Goal: Entertainment & Leisure: Consume media (video, audio)

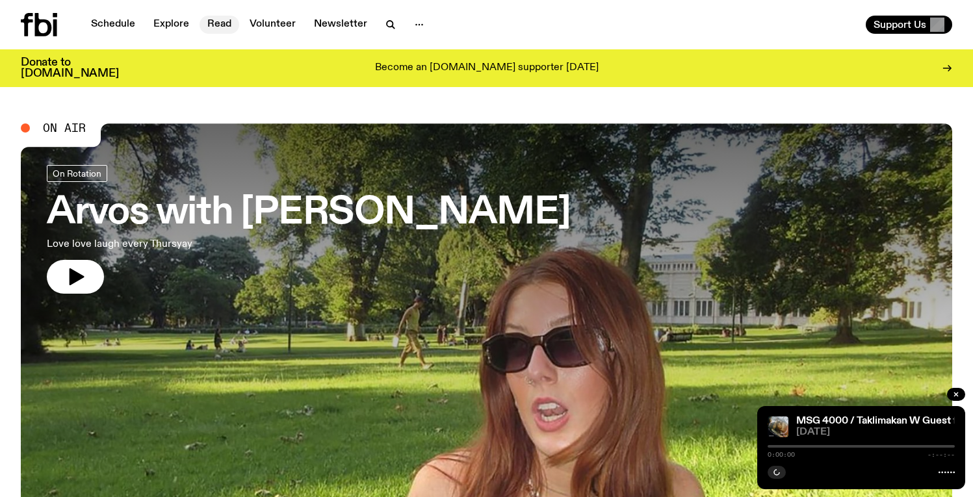
click at [206, 24] on link "Read" at bounding box center [219, 25] width 40 height 18
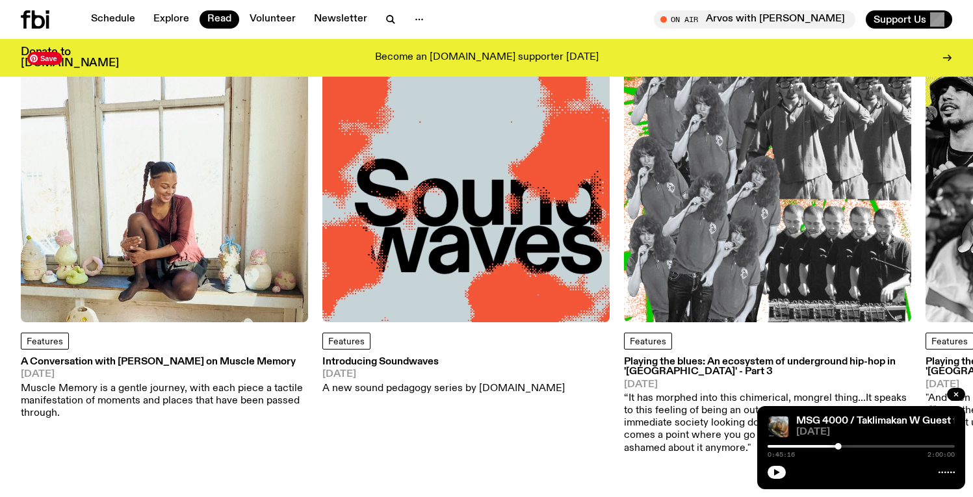
scroll to position [116, 0]
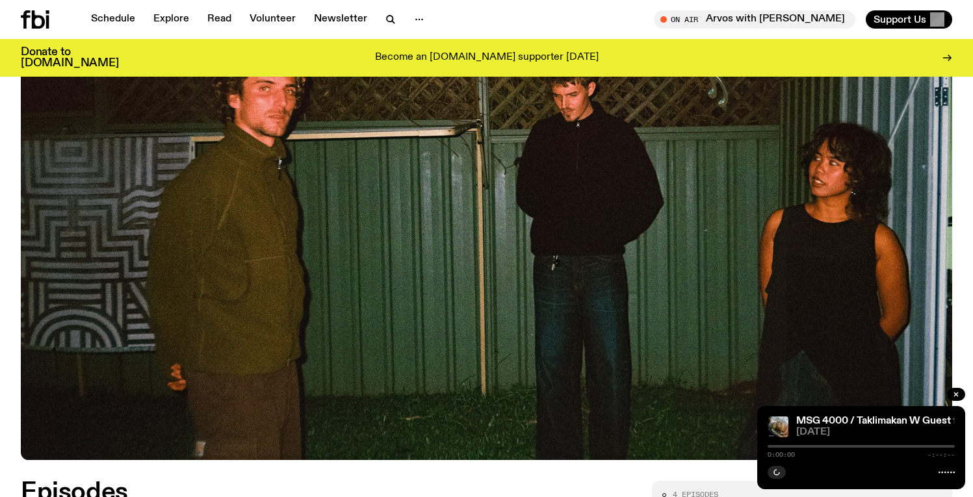
scroll to position [532, 0]
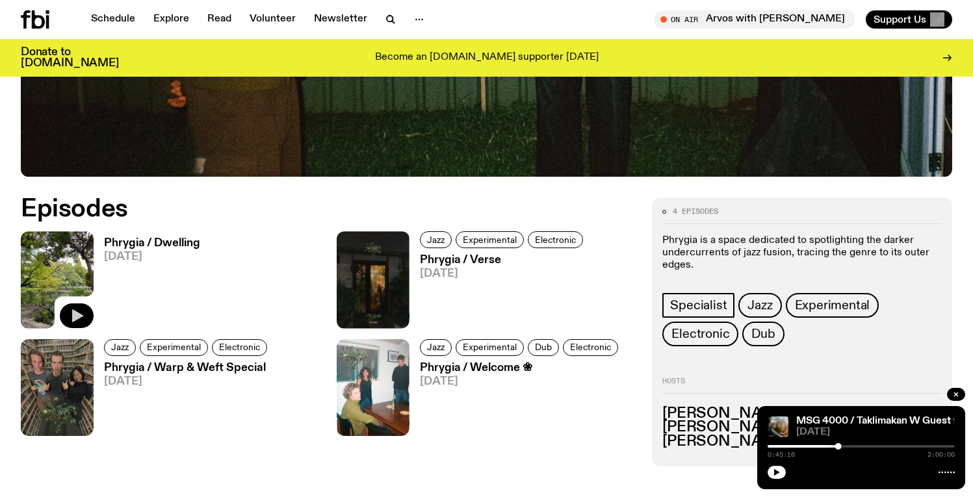
click at [71, 311] on icon "button" at bounding box center [77, 316] width 16 height 16
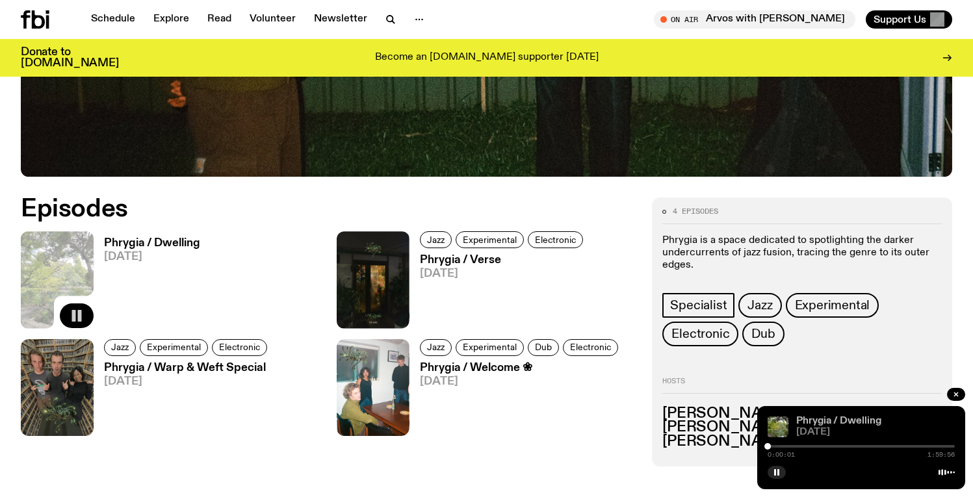
click at [825, 422] on link "Phrygia / Dwelling" at bounding box center [838, 421] width 85 height 10
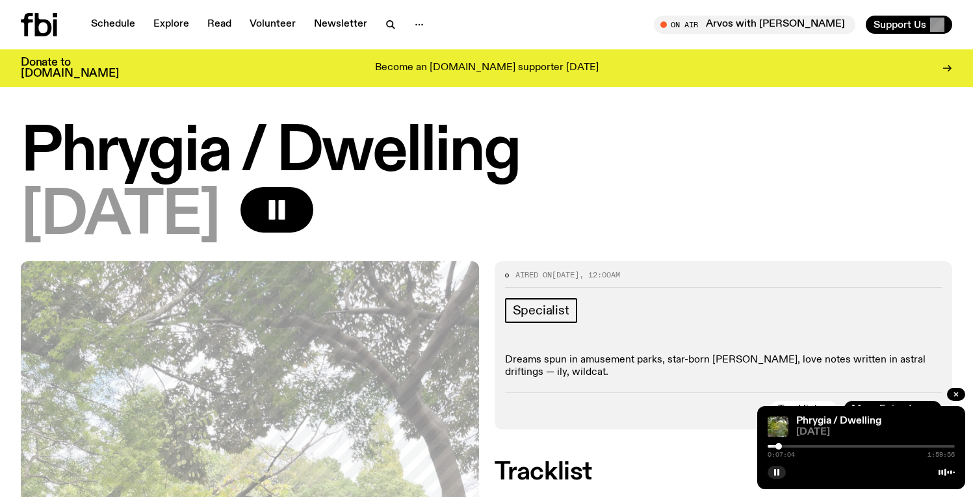
drag, startPoint x: 770, startPoint y: 446, endPoint x: 778, endPoint y: 445, distance: 8.5
click at [778, 445] on div at bounding box center [778, 446] width 6 height 6
click at [782, 445] on div at bounding box center [781, 446] width 6 height 6
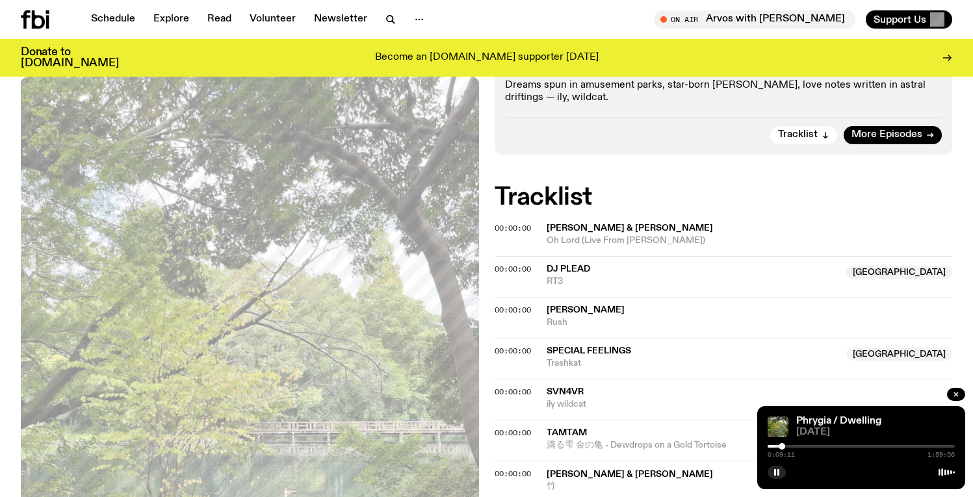
scroll to position [344, 0]
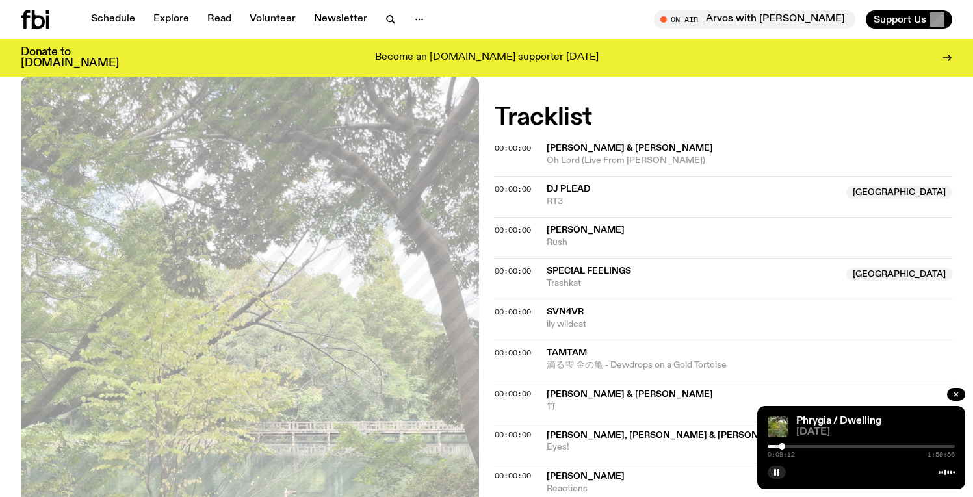
drag, startPoint x: 786, startPoint y: 445, endPoint x: 793, endPoint y: 444, distance: 7.2
click at [793, 444] on div "0:09:12 1:59:56" at bounding box center [860, 451] width 187 height 16
drag, startPoint x: 784, startPoint y: 446, endPoint x: 791, endPoint y: 446, distance: 6.5
click at [791, 446] on div at bounding box center [791, 446] width 6 height 6
click at [794, 446] on div at bounding box center [792, 446] width 6 height 6
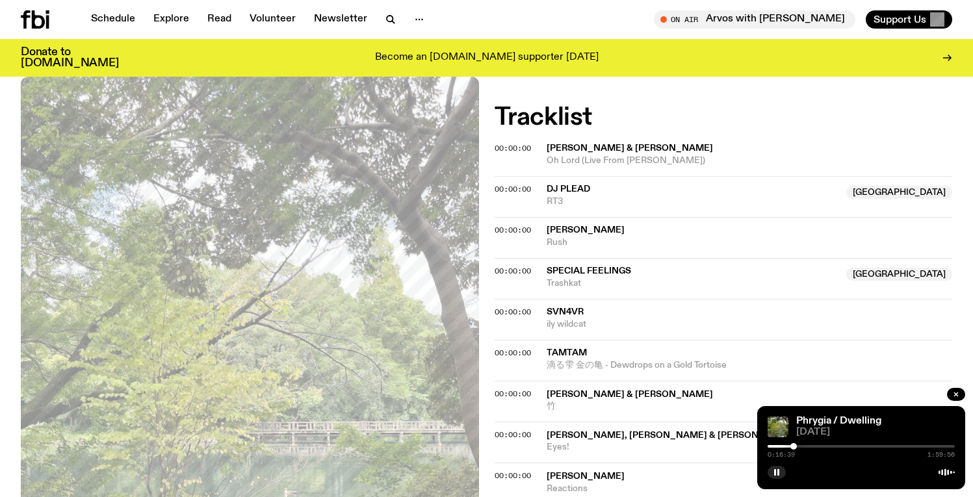
click at [793, 445] on div at bounding box center [793, 446] width 6 height 6
click at [792, 445] on div at bounding box center [792, 446] width 6 height 6
click at [791, 445] on div at bounding box center [791, 446] width 6 height 6
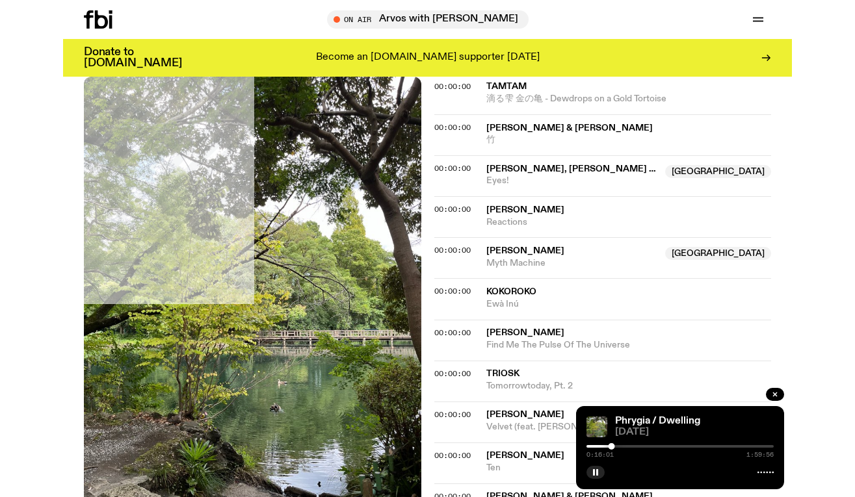
scroll to position [611, 0]
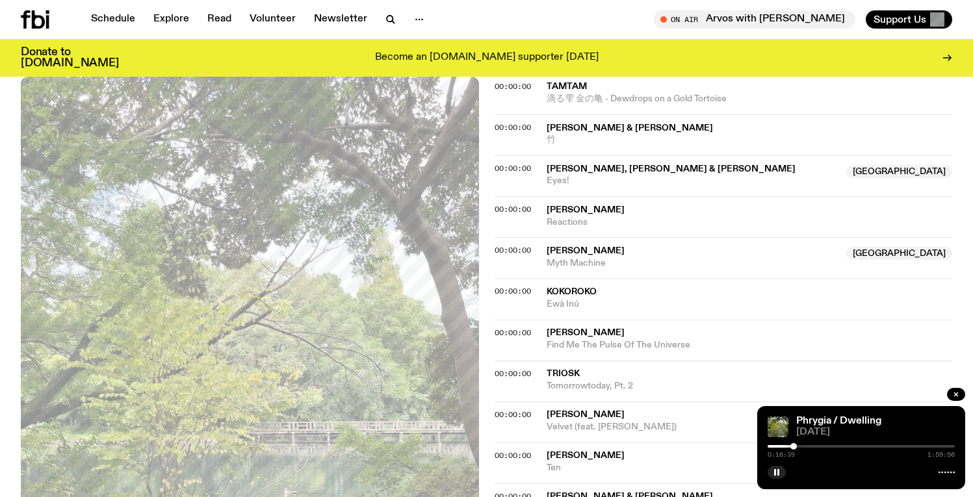
click at [793, 446] on div at bounding box center [793, 446] width 6 height 6
click at [793, 445] on div at bounding box center [793, 446] width 6 height 6
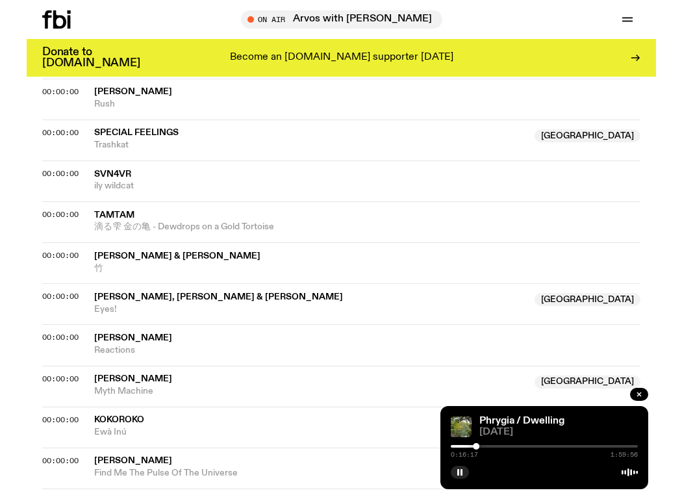
scroll to position [592, 0]
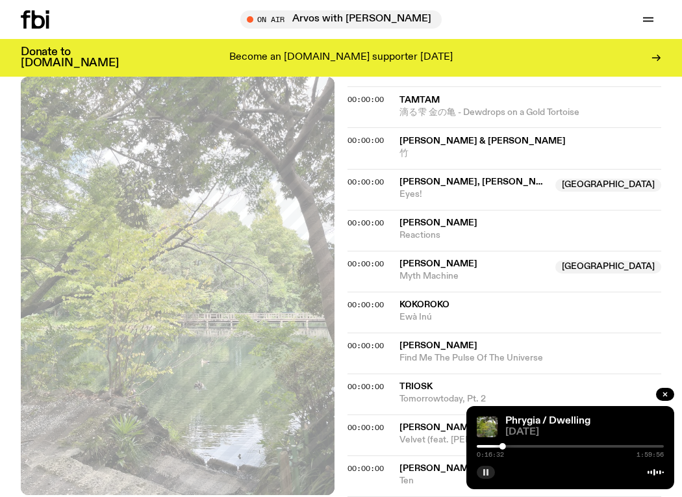
click at [485, 469] on icon "button" at bounding box center [486, 473] width 8 height 8
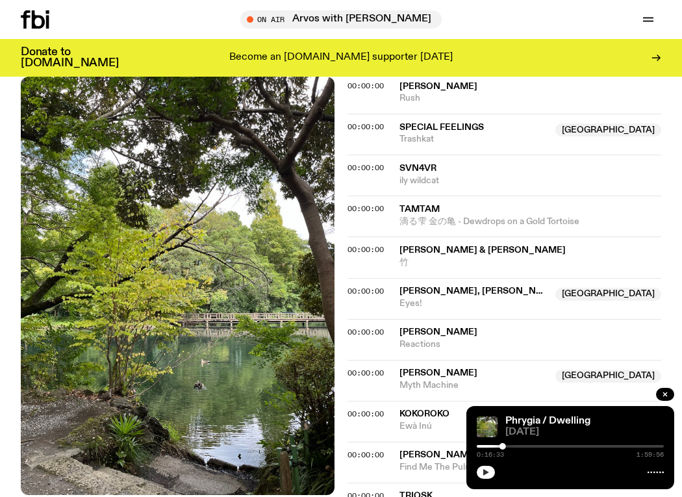
scroll to position [468, 0]
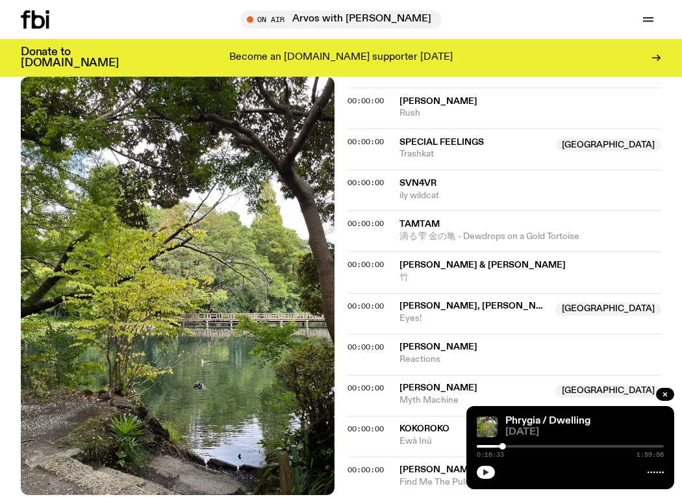
click at [481, 470] on button "button" at bounding box center [486, 472] width 18 height 13
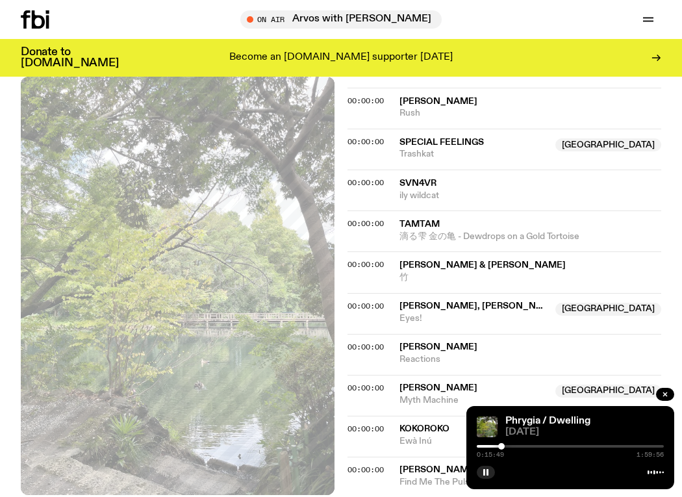
click at [502, 446] on div at bounding box center [501, 446] width 6 height 6
click at [502, 447] on div at bounding box center [502, 446] width 6 height 6
click at [490, 474] on button "button" at bounding box center [486, 472] width 18 height 13
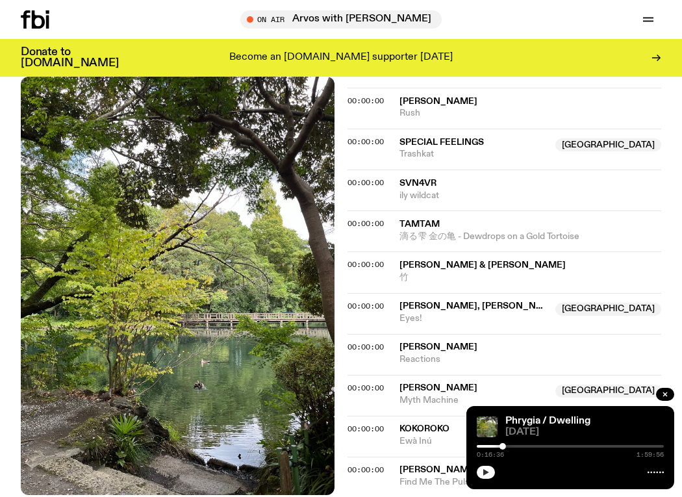
click at [493, 471] on button "button" at bounding box center [486, 472] width 18 height 13
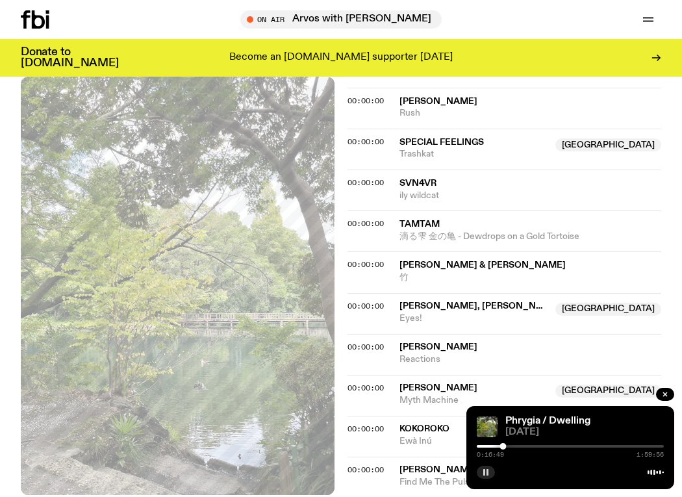
click at [489, 477] on button "button" at bounding box center [486, 472] width 18 height 13
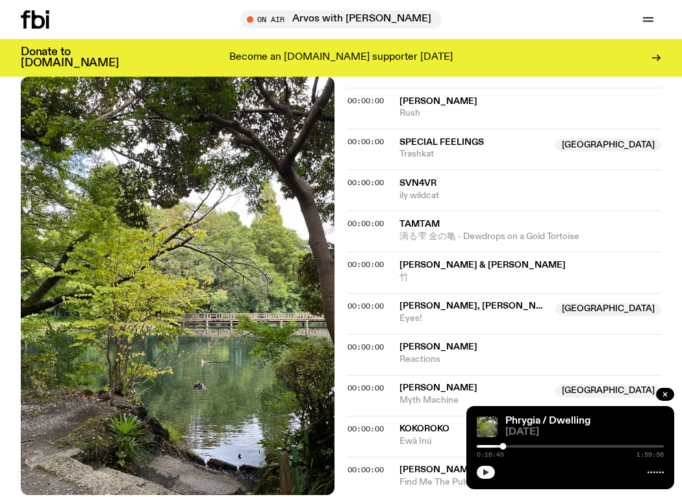
click at [493, 474] on button "button" at bounding box center [486, 472] width 18 height 13
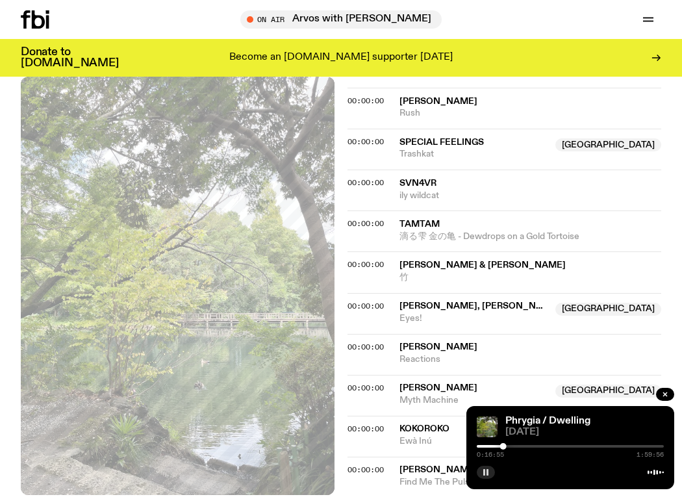
click at [491, 473] on button "button" at bounding box center [486, 472] width 18 height 13
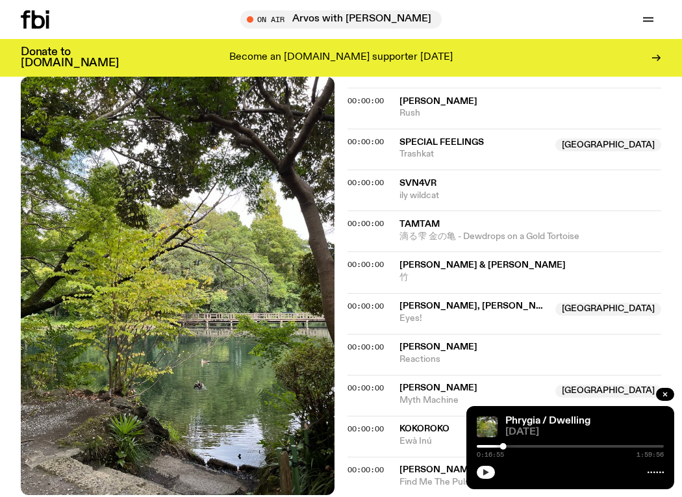
click at [483, 474] on icon "button" at bounding box center [486, 472] width 6 height 6
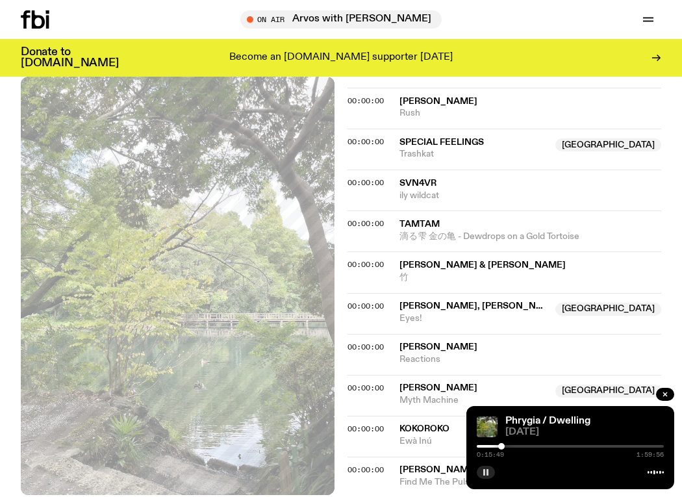
click at [502, 446] on div at bounding box center [501, 446] width 6 height 6
click at [503, 451] on div "0:16:39 1:59:56" at bounding box center [570, 451] width 187 height 16
click at [490, 467] on button "button" at bounding box center [486, 472] width 18 height 13
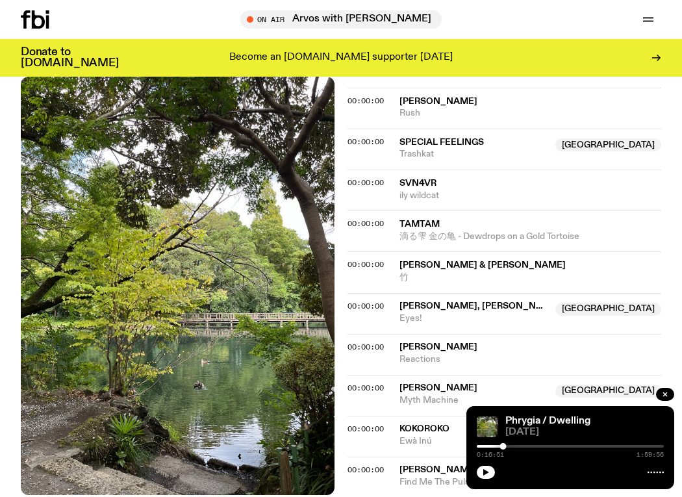
click at [475, 469] on div "Phrygia / Dwelling 09.08.25 0:16:51 1:59:56" at bounding box center [571, 447] width 208 height 83
click at [485, 474] on icon "button" at bounding box center [486, 472] width 6 height 6
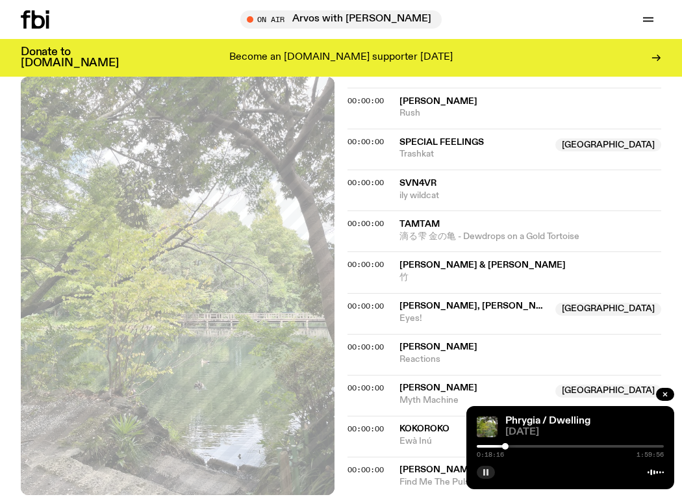
click at [487, 471] on icon "button" at bounding box center [486, 473] width 8 height 8
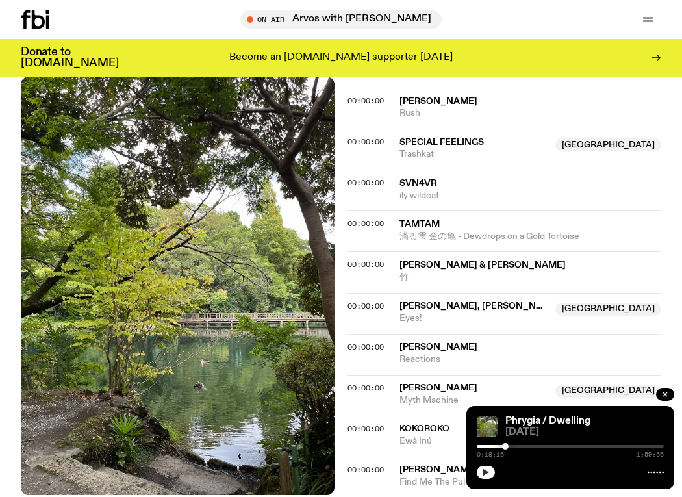
click at [486, 466] on button "button" at bounding box center [486, 472] width 18 height 13
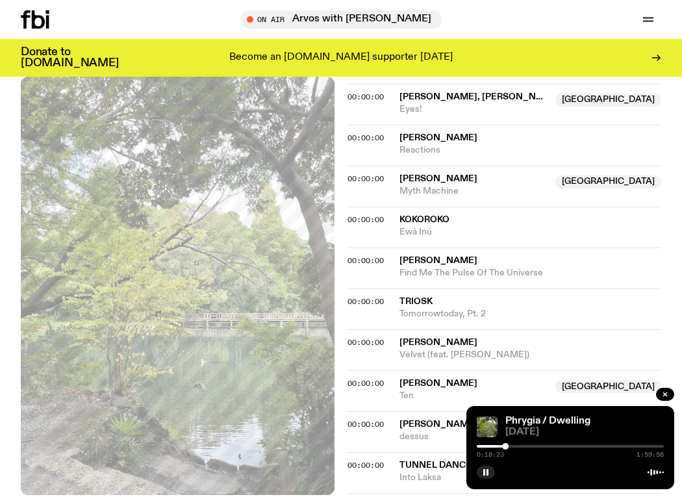
scroll to position [799, 0]
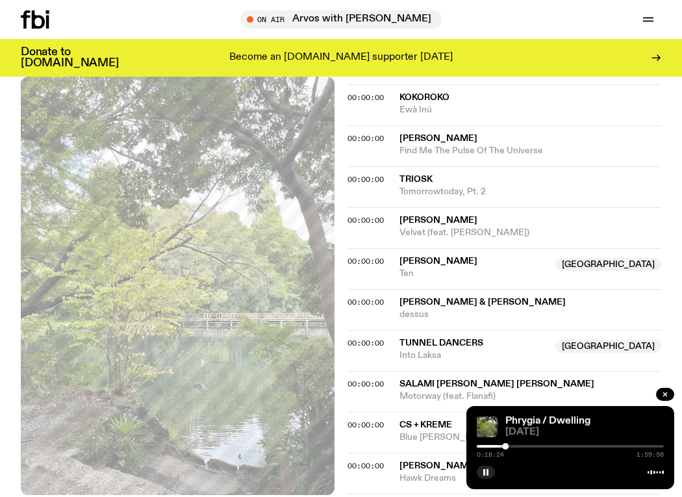
click at [352, 371] on div "00:00:00 Tunnel Dancers NSW Into Laksa NSW" at bounding box center [505, 391] width 314 height 41
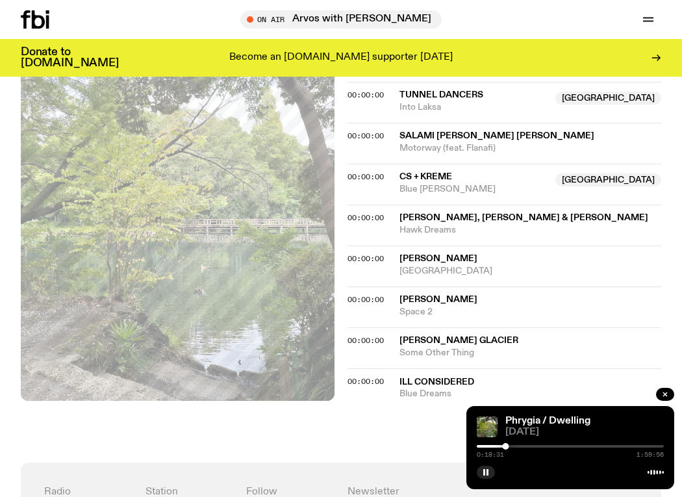
scroll to position [1045, 0]
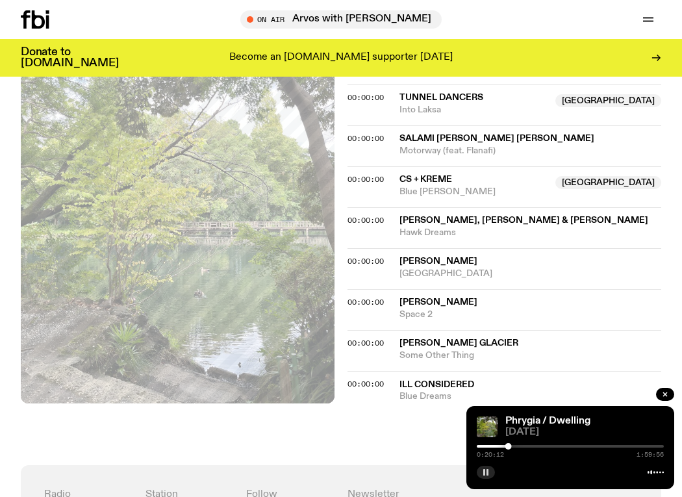
click at [483, 473] on icon "button" at bounding box center [486, 473] width 8 height 8
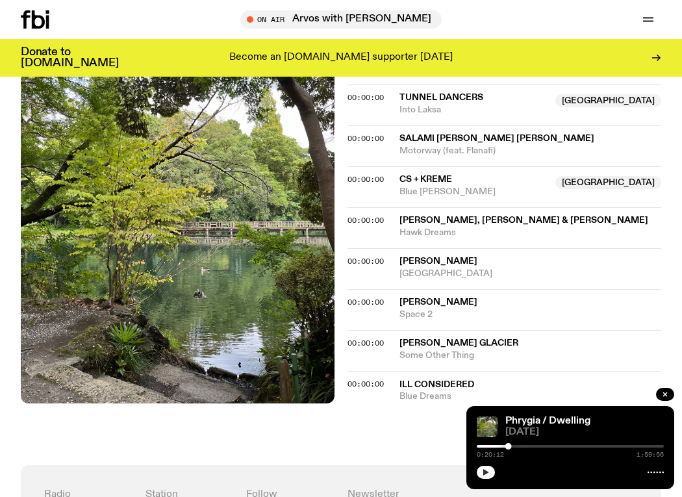
click at [484, 470] on icon "button" at bounding box center [486, 472] width 6 height 6
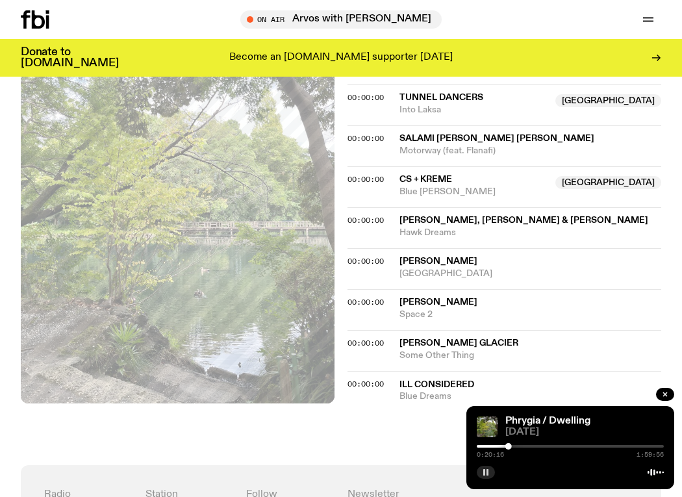
scroll to position [1042, 0]
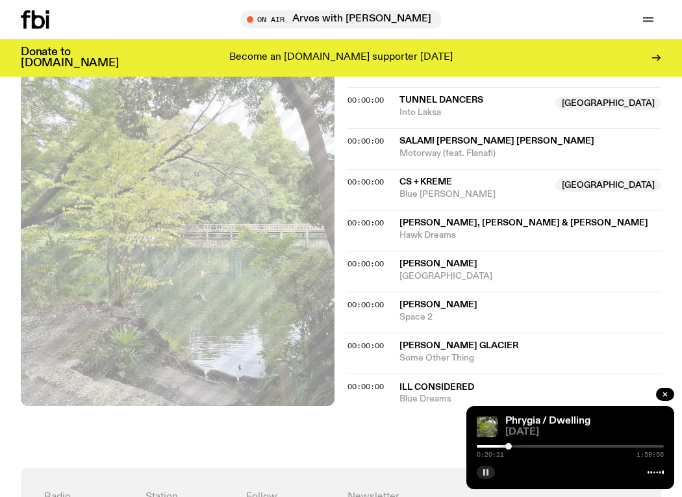
click at [488, 470] on rect "button" at bounding box center [488, 472] width 2 height 6
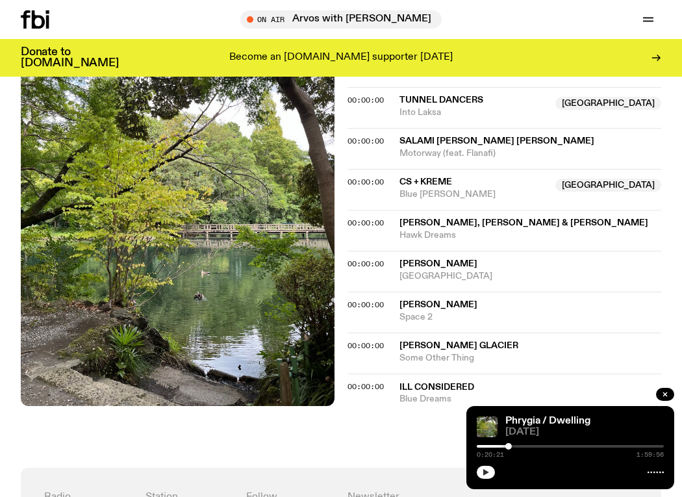
click at [481, 473] on button "button" at bounding box center [486, 472] width 18 height 13
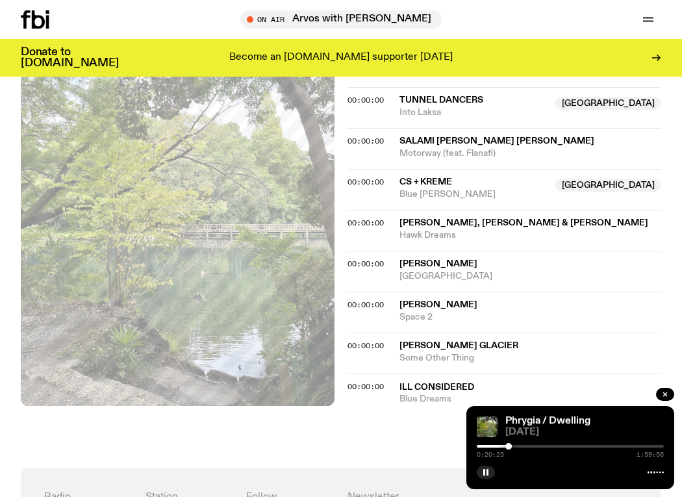
click at [489, 481] on div "Phrygia / Dwelling 09.08.25 0:20:25 1:59:56" at bounding box center [571, 447] width 208 height 83
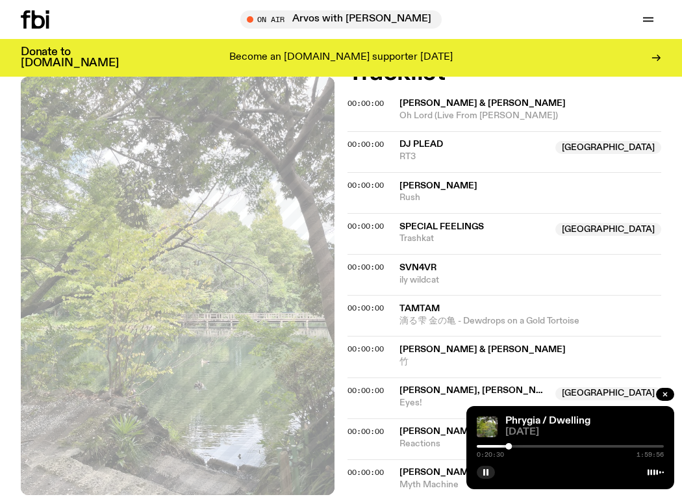
scroll to position [558, 0]
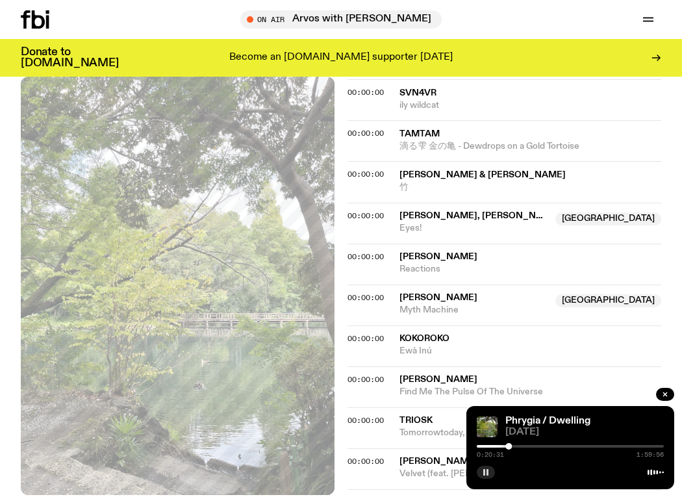
click at [492, 477] on button "button" at bounding box center [486, 472] width 18 height 13
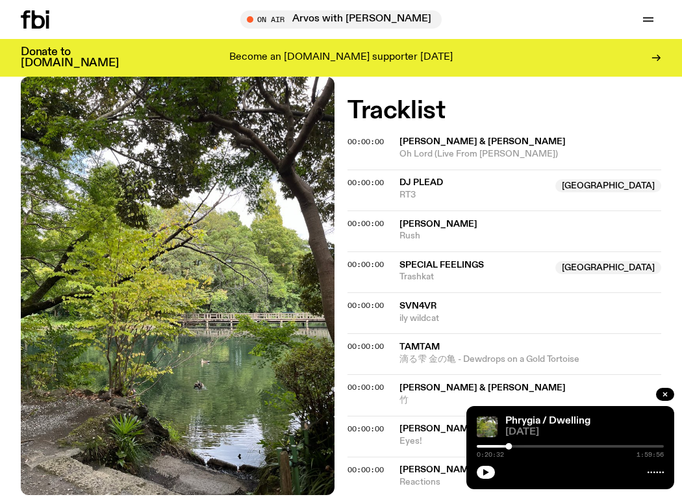
scroll to position [339, 0]
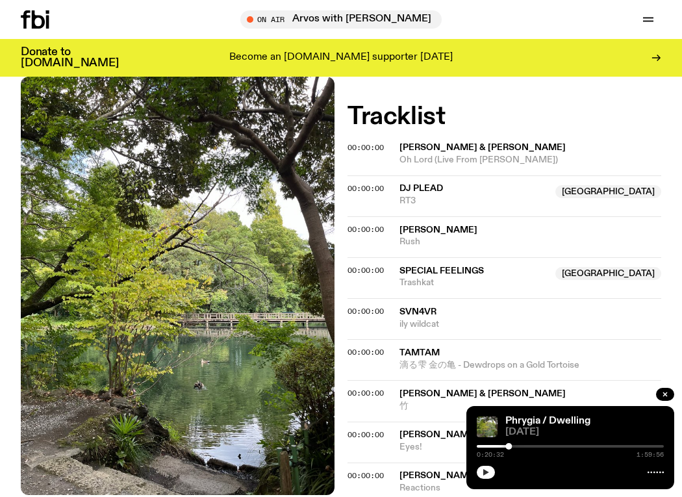
click at [478, 473] on button "button" at bounding box center [486, 472] width 18 height 13
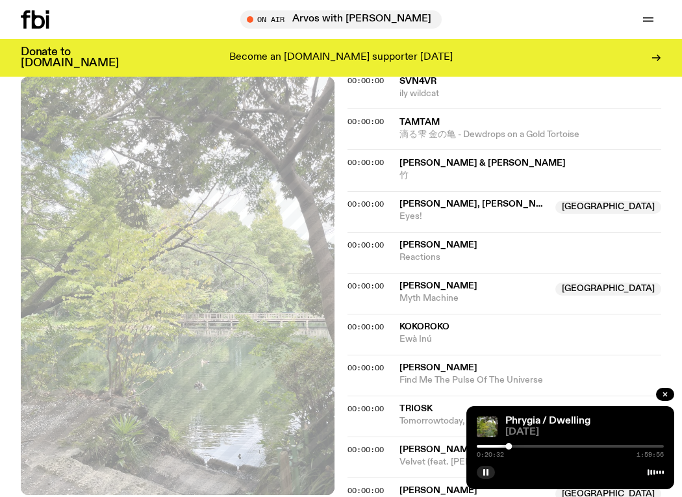
scroll to position [574, 0]
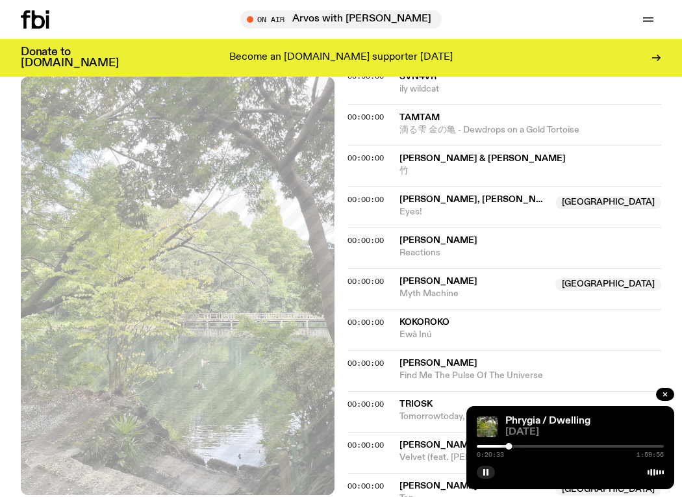
click at [473, 474] on div "Phrygia / Dwelling 09.08.25 0:20:33 1:59:56" at bounding box center [571, 447] width 208 height 83
click at [484, 474] on rect "button" at bounding box center [484, 472] width 2 height 6
